Goal: Navigation & Orientation: Understand site structure

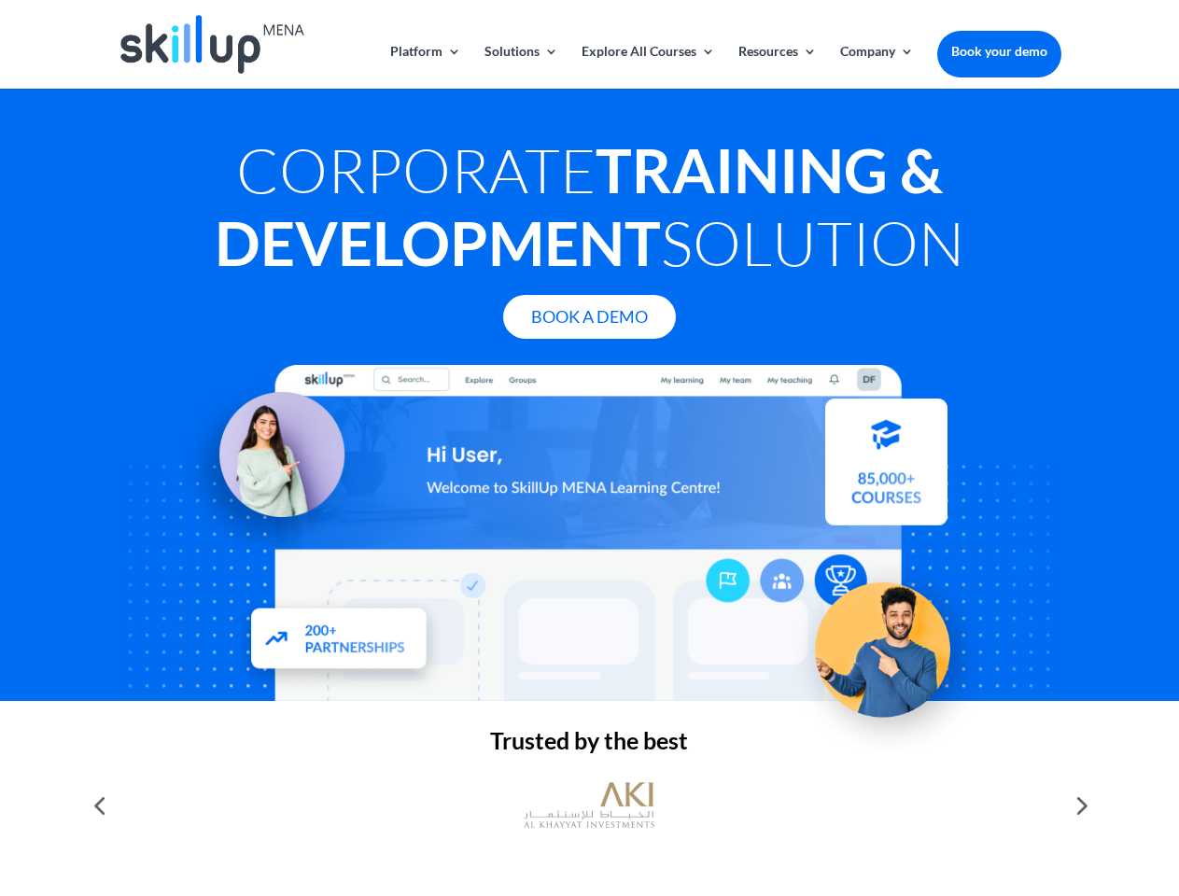
click at [589, 448] on div at bounding box center [589, 533] width 943 height 336
click at [520, 66] on link "Solutions" at bounding box center [521, 67] width 74 height 44
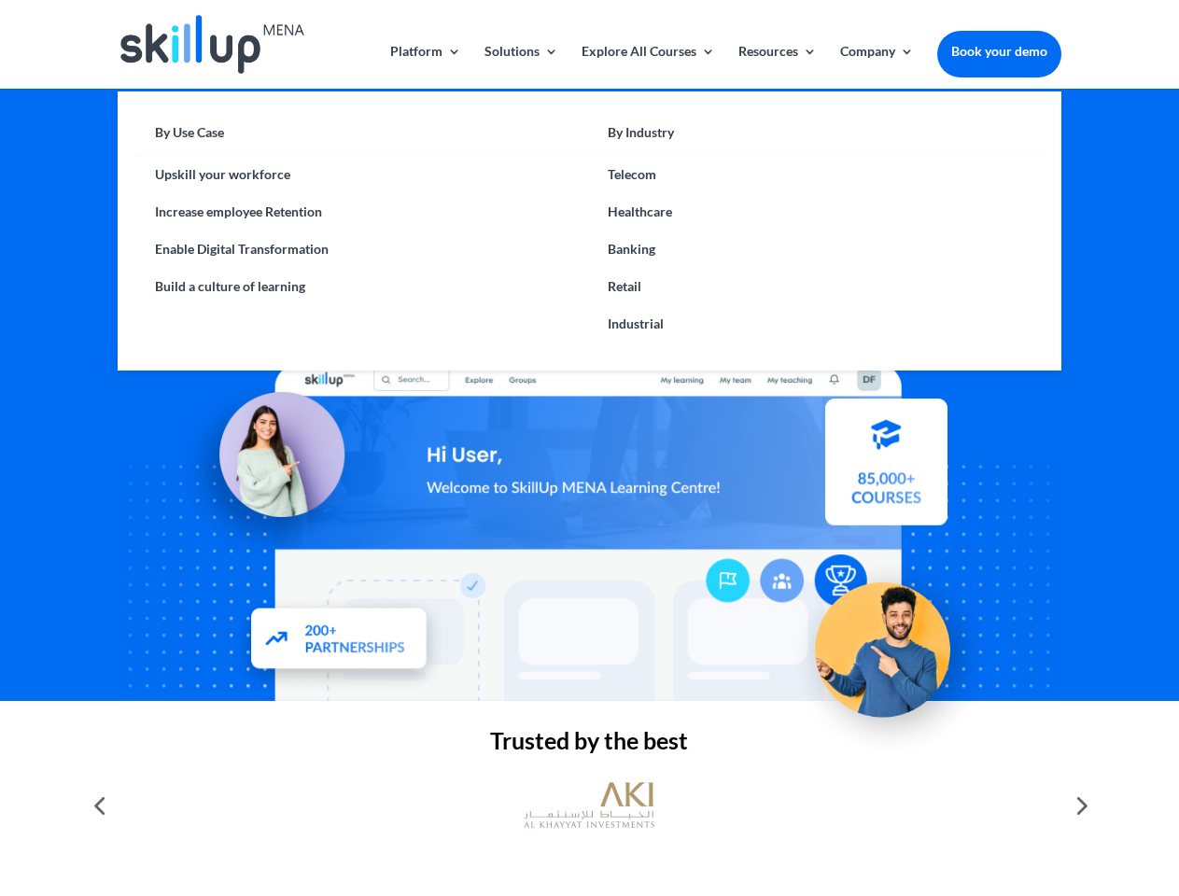
click at [647, 66] on link "Explore All Courses" at bounding box center [648, 67] width 133 height 44
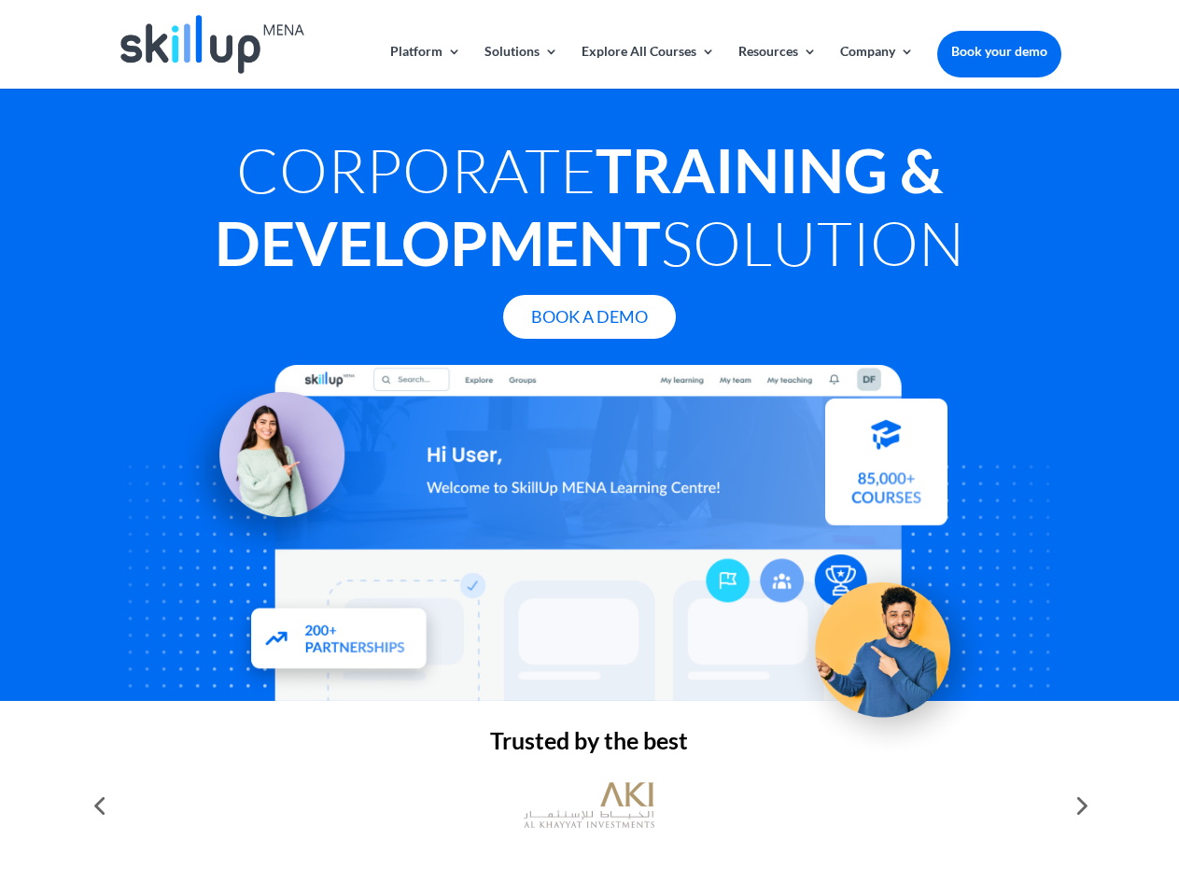
click at [776, 66] on link "Resources" at bounding box center [777, 67] width 78 height 44
click at [877, 66] on link "Company" at bounding box center [877, 67] width 74 height 44
click at [589, 806] on img at bounding box center [589, 805] width 131 height 65
